Goal: Information Seeking & Learning: Learn about a topic

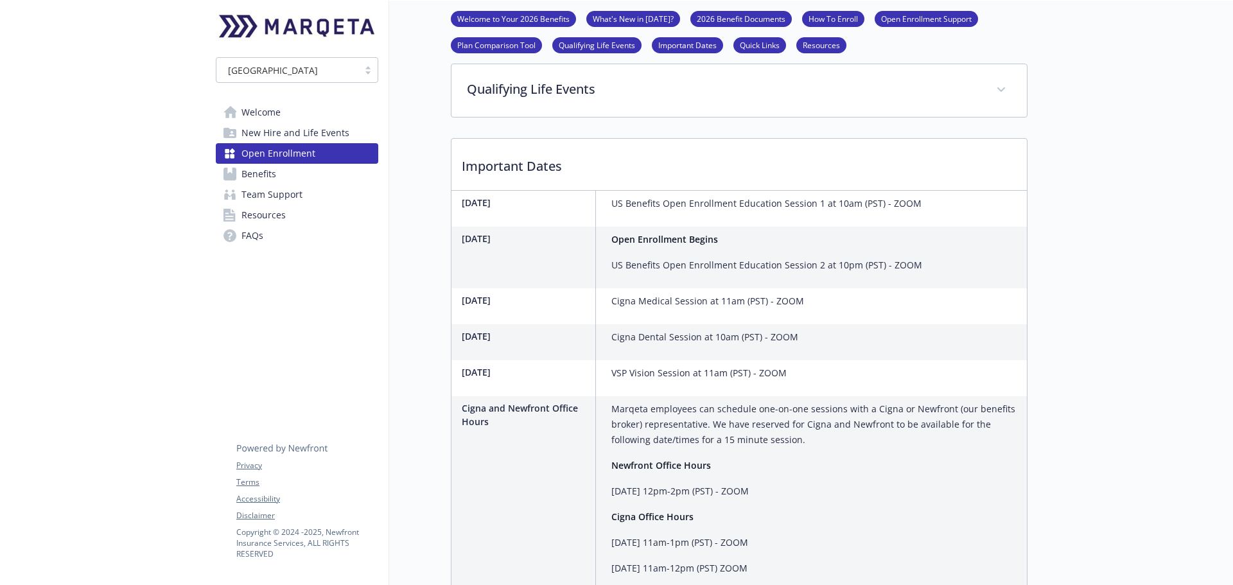
scroll to position [3082, 0]
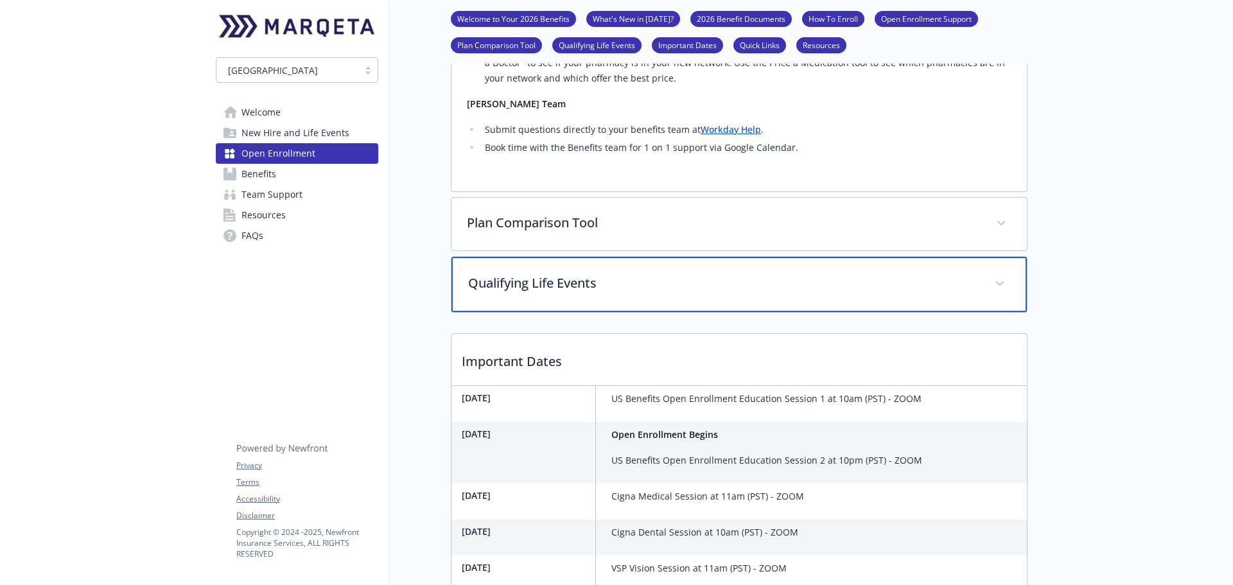
click at [627, 273] on p "Qualifying Life Events" at bounding box center [723, 282] width 511 height 19
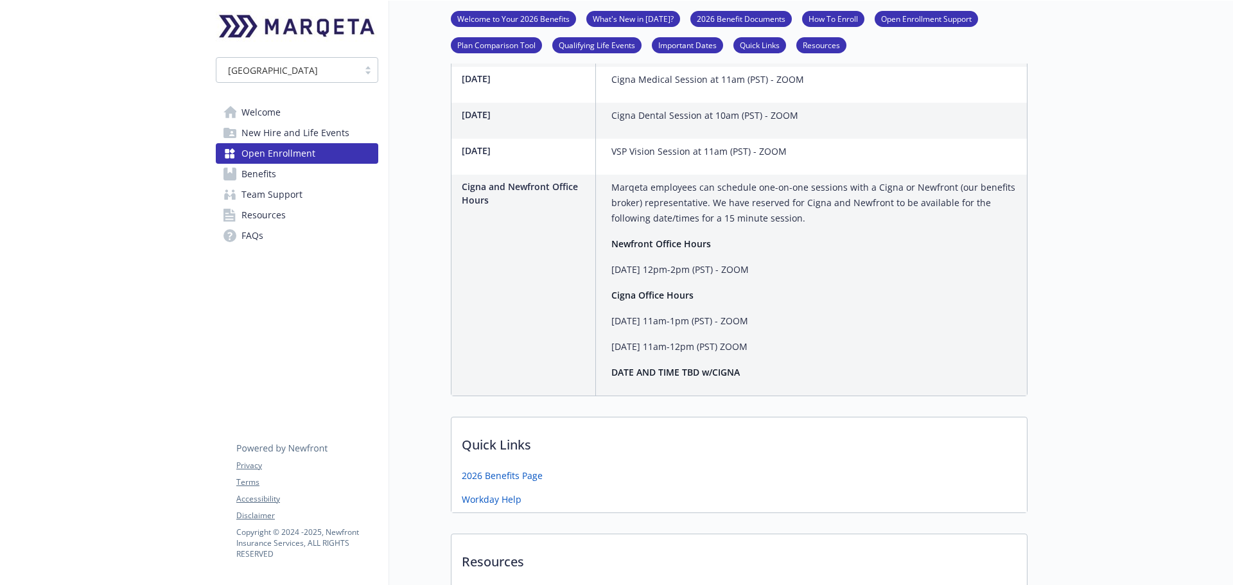
scroll to position [3852, 0]
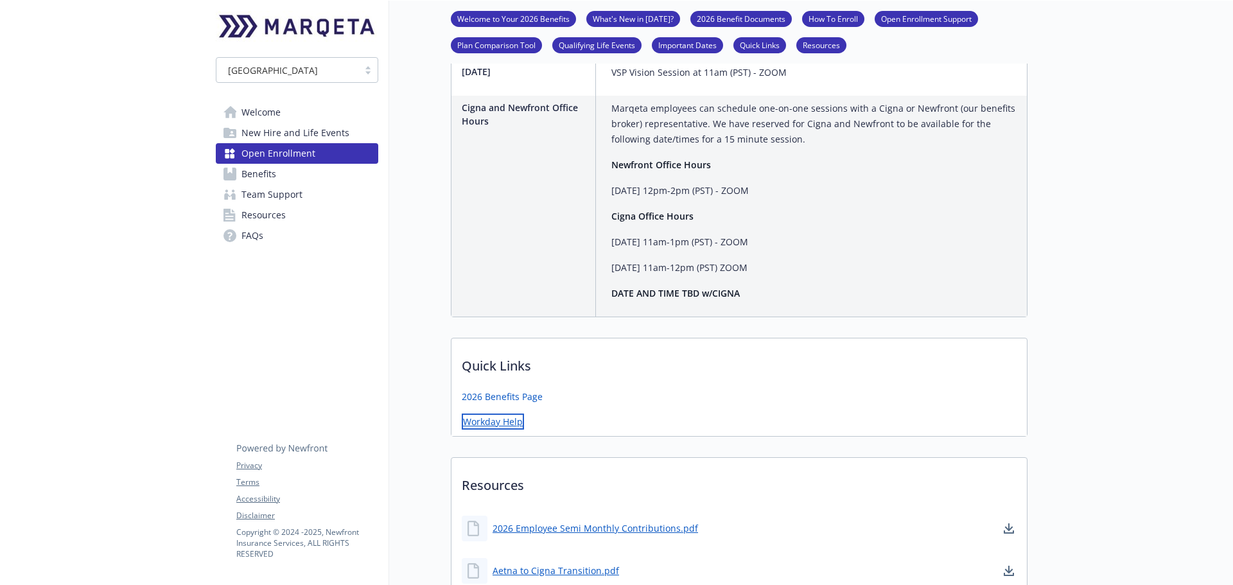
click at [492, 413] on link "Workday Help" at bounding box center [493, 421] width 62 height 16
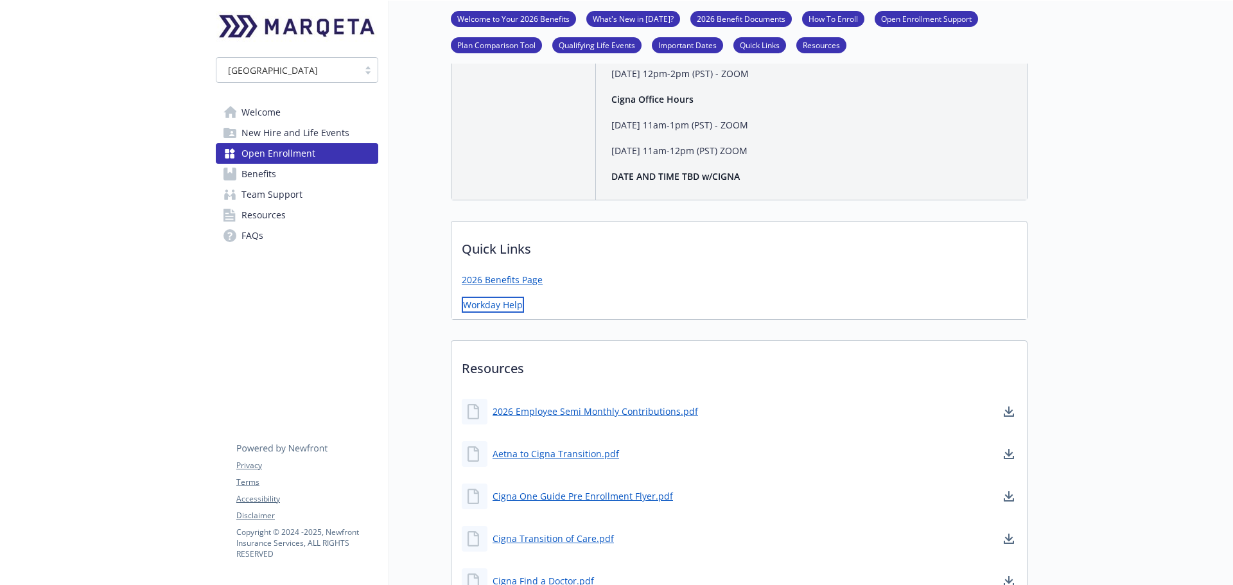
scroll to position [4173, 0]
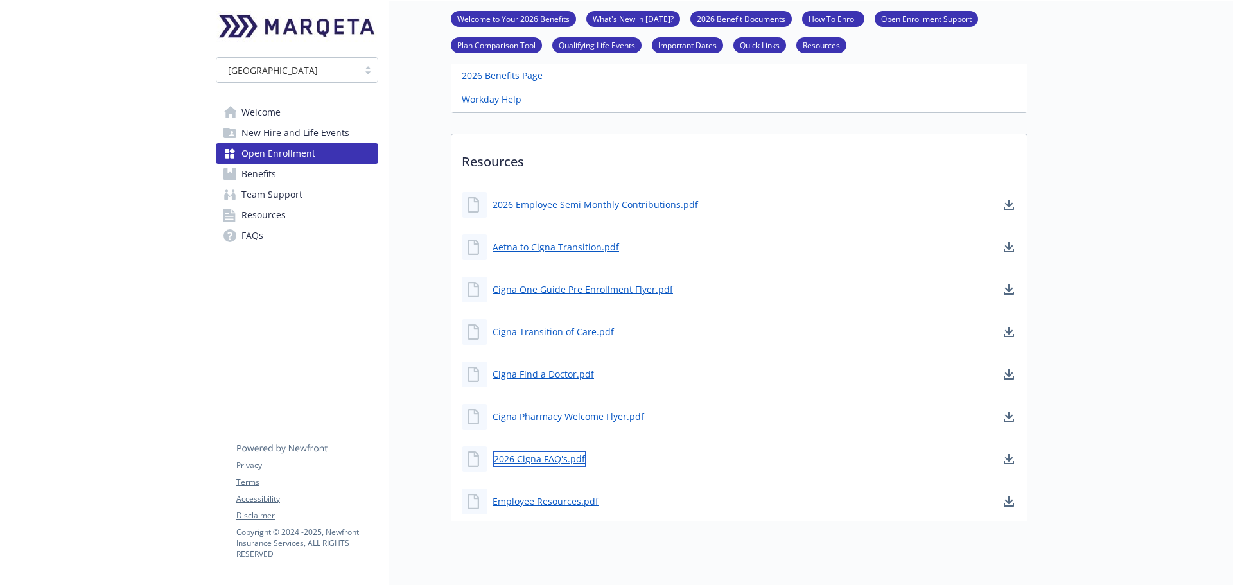
click at [562, 451] on link "2026 Cigna FAQ's.pdf" at bounding box center [539, 459] width 94 height 16
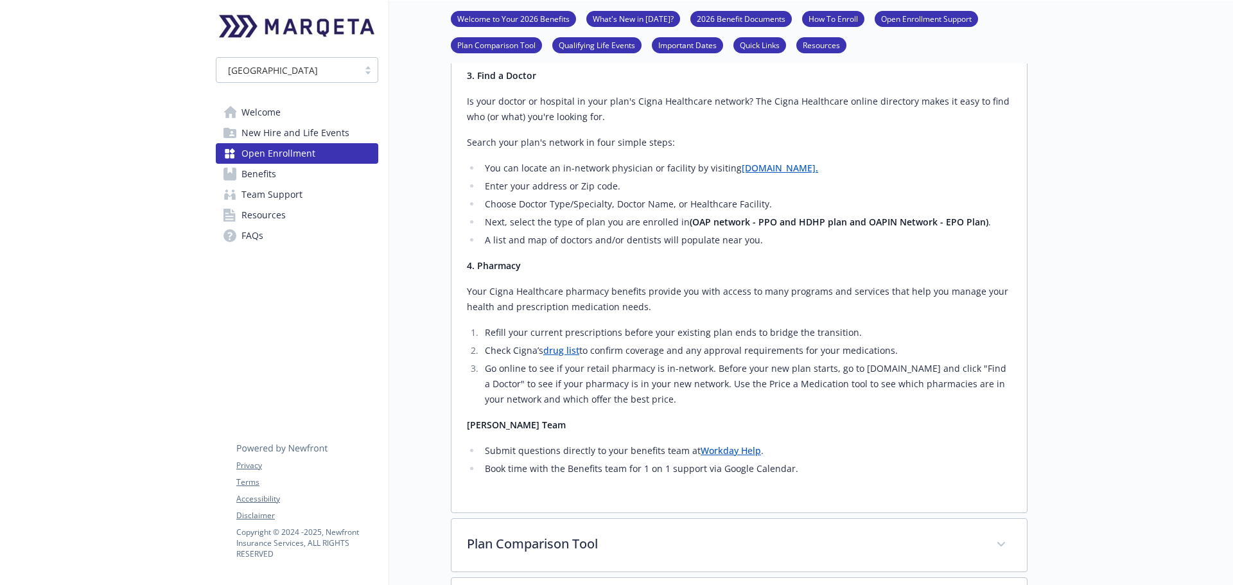
scroll to position [3017, 0]
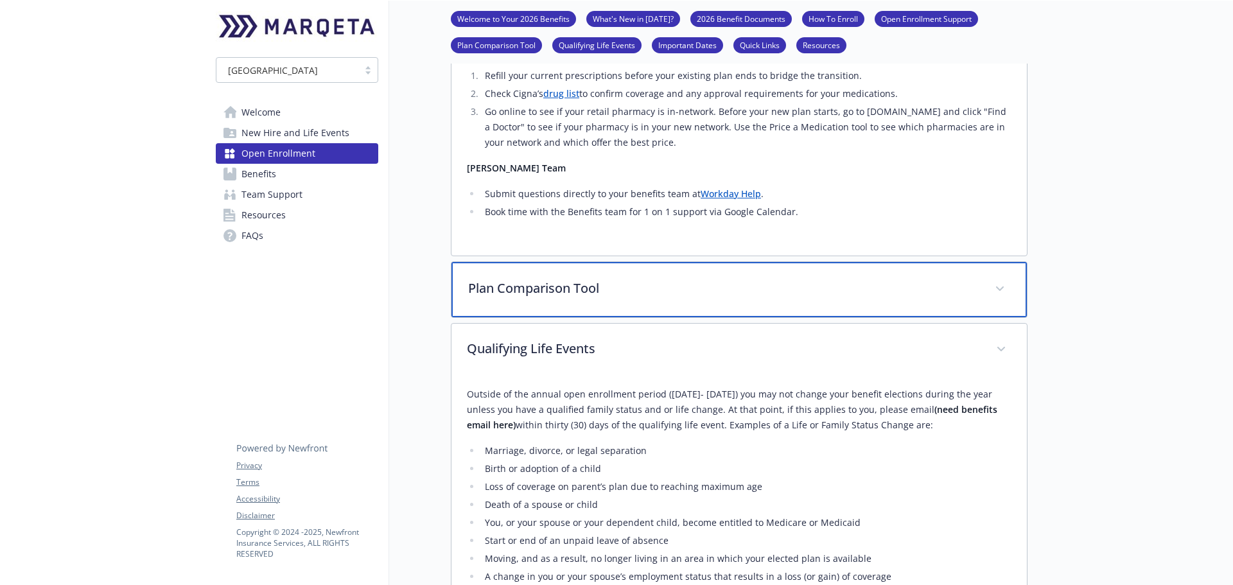
drag, startPoint x: 569, startPoint y: 268, endPoint x: 589, endPoint y: 272, distance: 20.4
click at [569, 268] on div "Plan Comparison Tool" at bounding box center [738, 289] width 575 height 55
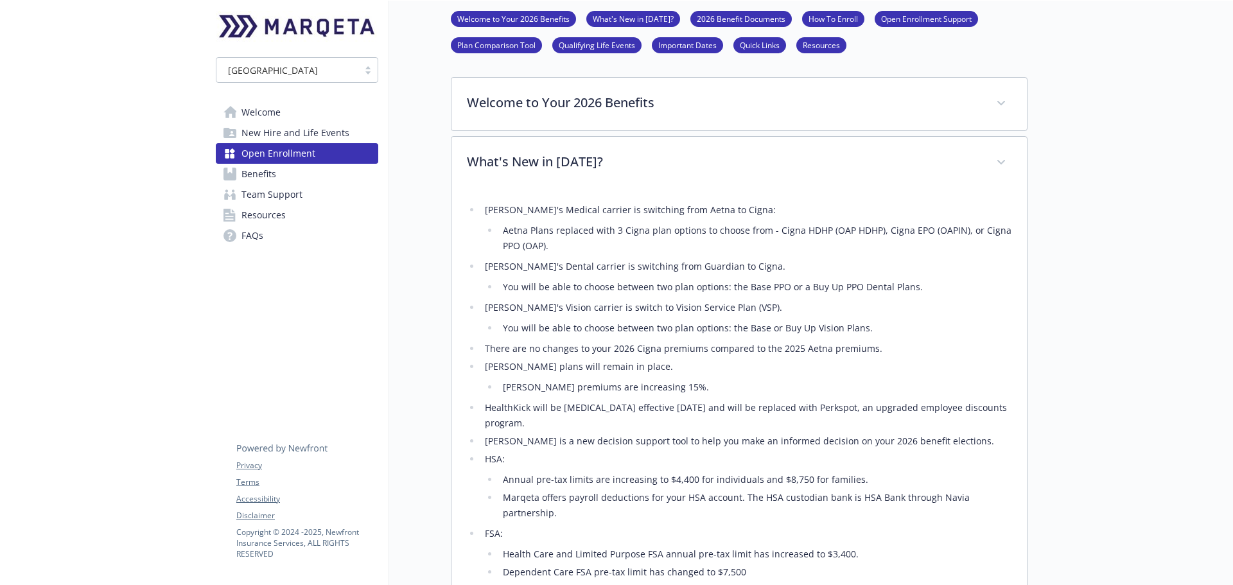
scroll to position [0, 0]
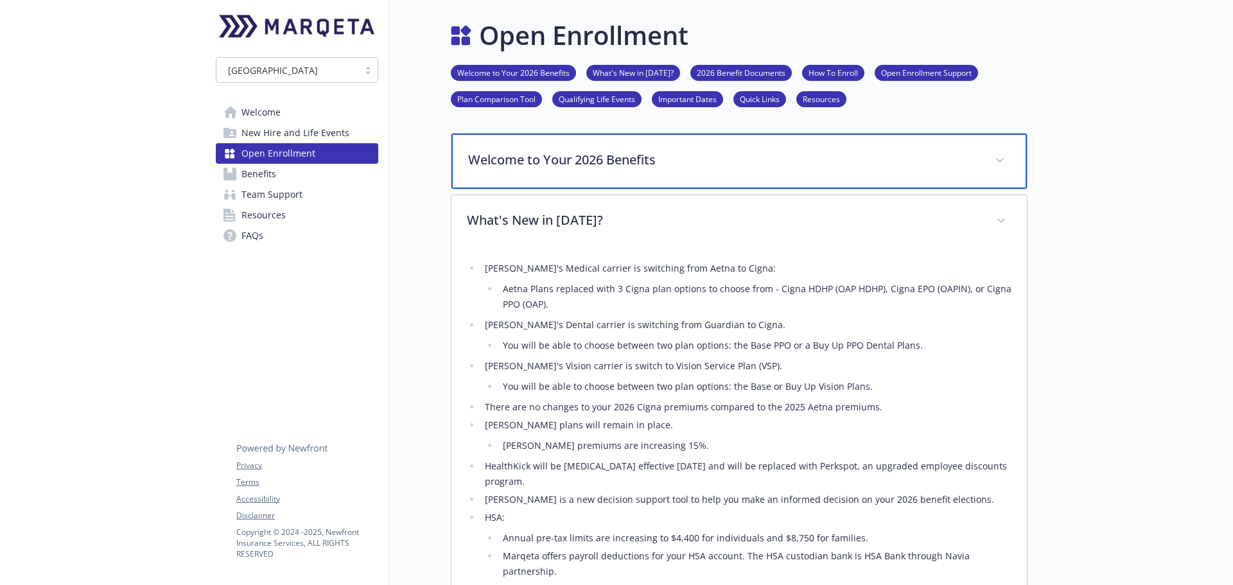
click at [556, 162] on p "Welcome to Your 2026 Benefits" at bounding box center [723, 159] width 511 height 19
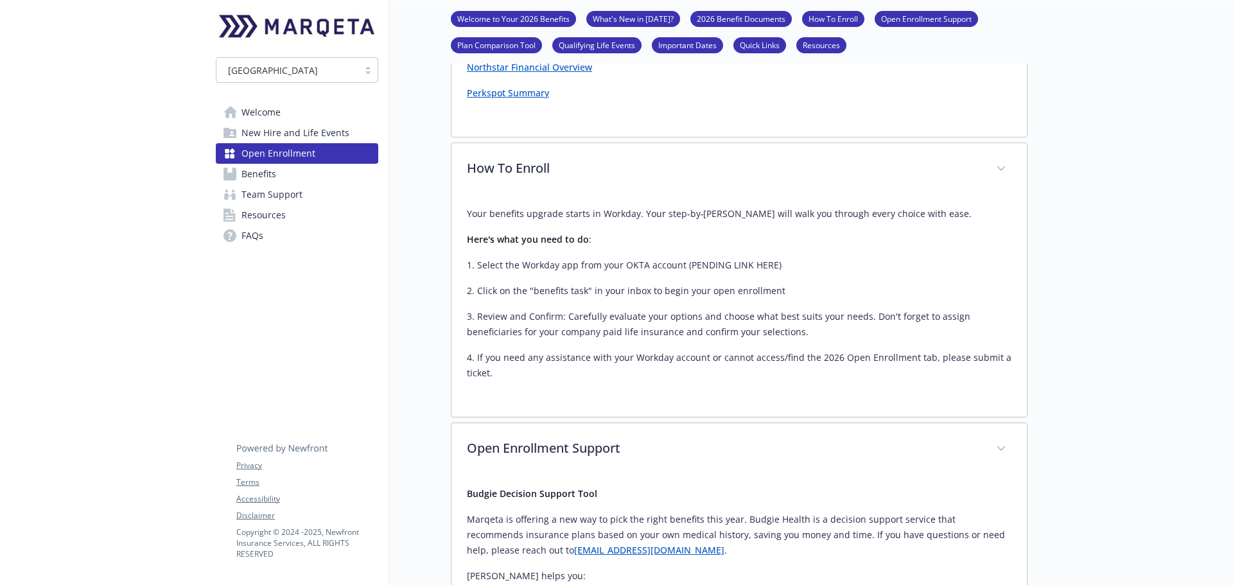
scroll to position [1733, 0]
